Goal: Transaction & Acquisition: Purchase product/service

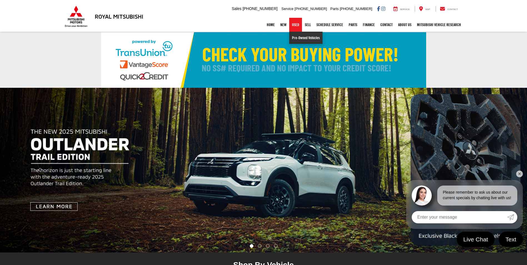
click at [298, 36] on link "Pre-Owned Vehicles" at bounding box center [305, 38] width 33 height 12
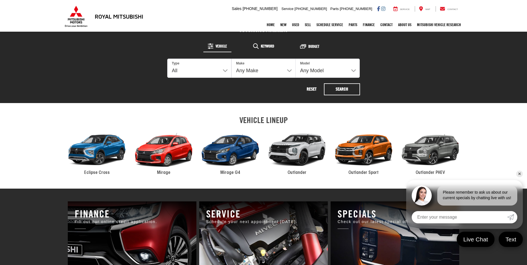
scroll to position [250, 0]
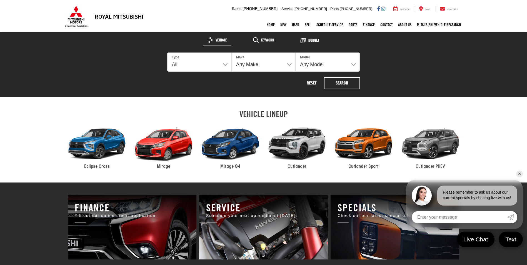
click at [519, 176] on link "✕" at bounding box center [519, 174] width 7 height 7
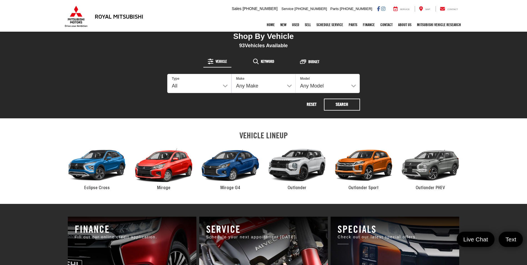
scroll to position [222, 0]
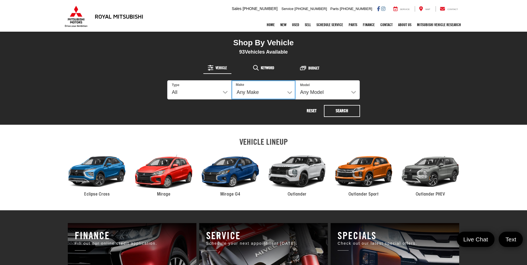
click at [287, 94] on select "Any Make Buick Dodge Ford GMC Honda Hyundai Kia Mitsubishi Nissan Toyota" at bounding box center [263, 89] width 64 height 19
select select "Honda"
click at [231, 80] on select "Any Make Buick Dodge Ford GMC Honda Hyundai Kia Mitsubishi Nissan Toyota" at bounding box center [263, 89] width 64 height 19
click at [352, 112] on button "Search" at bounding box center [342, 111] width 36 height 12
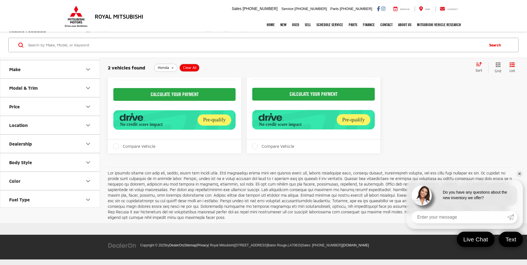
scroll to position [212, 0]
drag, startPoint x: 519, startPoint y: 174, endPoint x: 515, endPoint y: 174, distance: 3.3
click at [517, 174] on link "✕" at bounding box center [519, 174] width 7 height 7
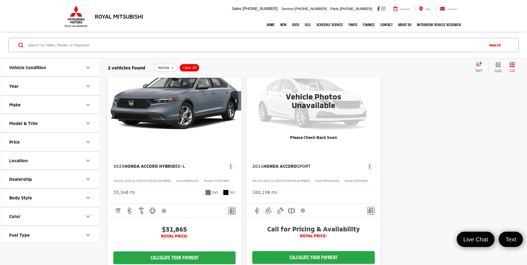
scroll to position [0, 0]
